Goal: Transaction & Acquisition: Book appointment/travel/reservation

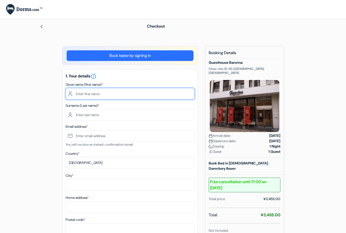
click at [124, 94] on input "text" at bounding box center [130, 93] width 129 height 11
type input "Michela"
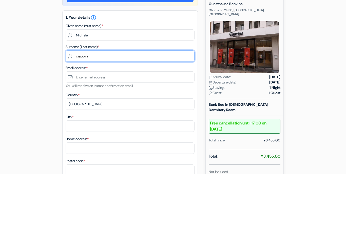
type input "ciappini"
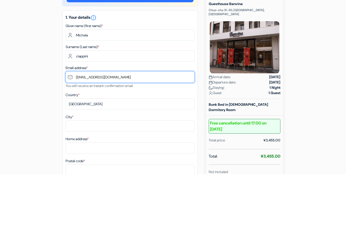
type input "[EMAIL_ADDRESS][DOMAIN_NAME]"
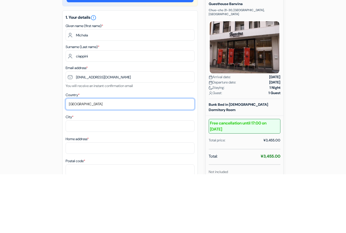
scroll to position [107, 0]
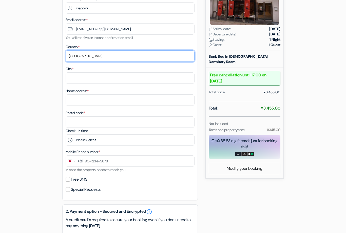
select select "it"
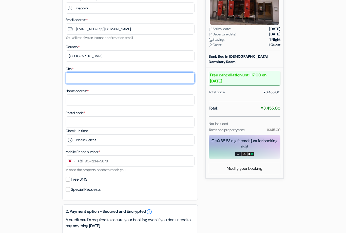
click at [98, 78] on input "City *" at bounding box center [130, 77] width 129 height 11
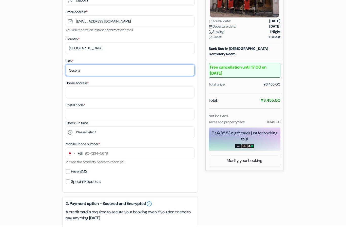
type input "Cesena"
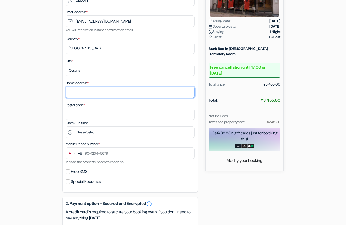
click at [125, 95] on input "Home address *" at bounding box center [130, 100] width 129 height 11
type input "Via verdoni 14"
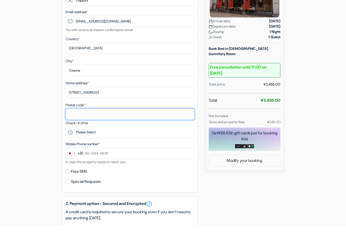
click at [117, 117] on input "Postal code *" at bounding box center [130, 122] width 129 height 11
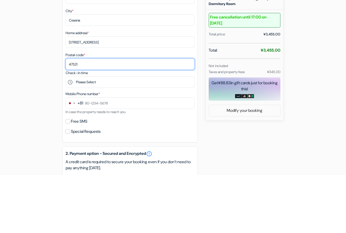
type input "47521"
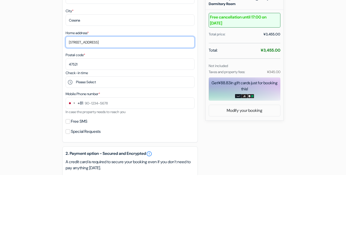
click at [128, 95] on input "Via verdoni 14" at bounding box center [130, 100] width 129 height 11
type input "Via verdoni 14 cesena"
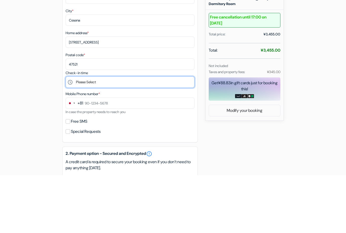
click at [130, 135] on select "Please Select 16:00 17:00 18:00 19:00" at bounding box center [130, 140] width 129 height 11
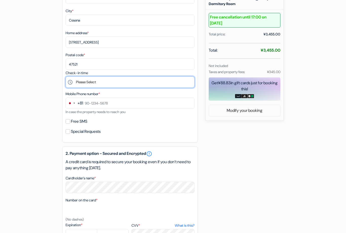
select select "16"
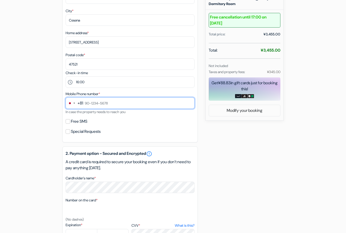
click at [128, 104] on input "text" at bounding box center [130, 103] width 129 height 11
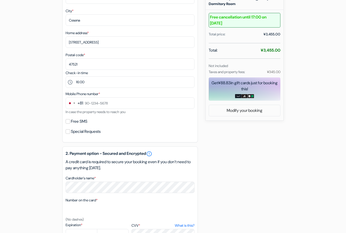
click at [74, 105] on div "Change country, selected Japan (+81)" at bounding box center [71, 103] width 11 height 11
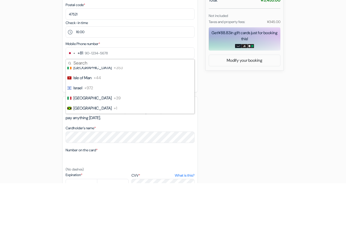
scroll to position [1058, 0]
click at [114, 146] on span "+39" at bounding box center [117, 149] width 7 height 6
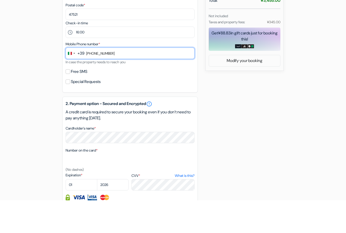
scroll to position [183, 0]
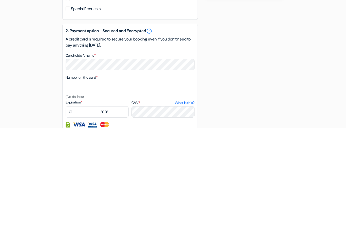
type input "348 283 5990"
click at [84, 211] on select "01 02 03 04 05 06 07 08 09 10 11 12" at bounding box center [82, 216] width 32 height 11
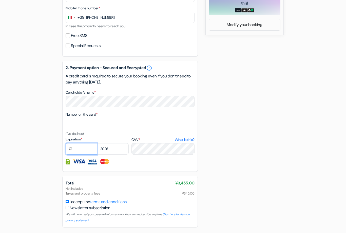
select select "09"
click at [114, 150] on select "2025 2026 2027 2028 2029 2030 2031 2032 2033 2034 2035 2036 2037 2038 2039 2040…" at bounding box center [113, 148] width 32 height 11
select select "2029"
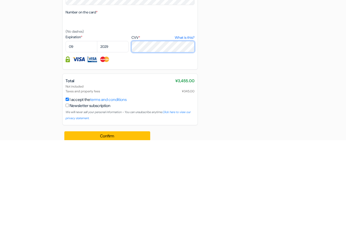
scroll to position [267, 0]
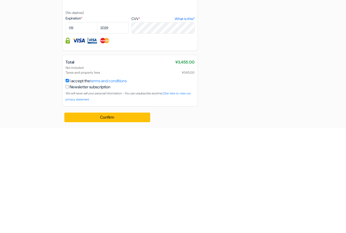
click at [111, 218] on button "Confirm Loading..." at bounding box center [107, 223] width 86 height 10
